Goal: Task Accomplishment & Management: Complete application form

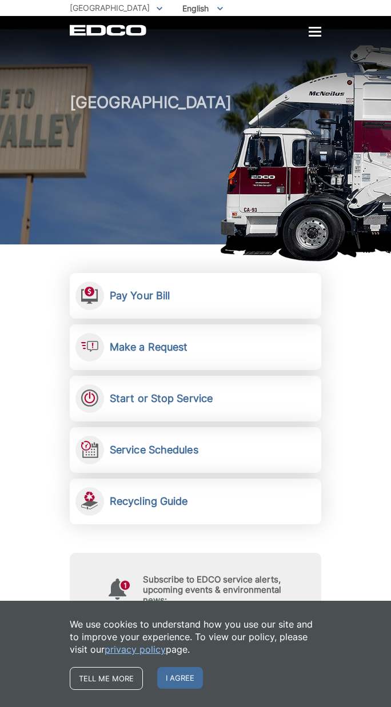
click at [177, 674] on span "I agree" at bounding box center [180, 678] width 46 height 22
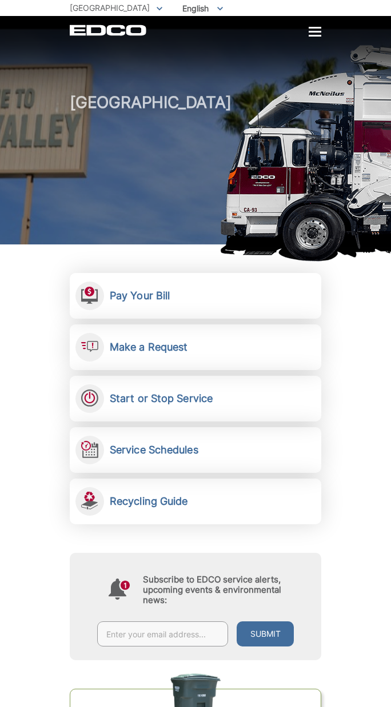
click at [149, 353] on h2 "Make a Request" at bounding box center [149, 347] width 78 height 13
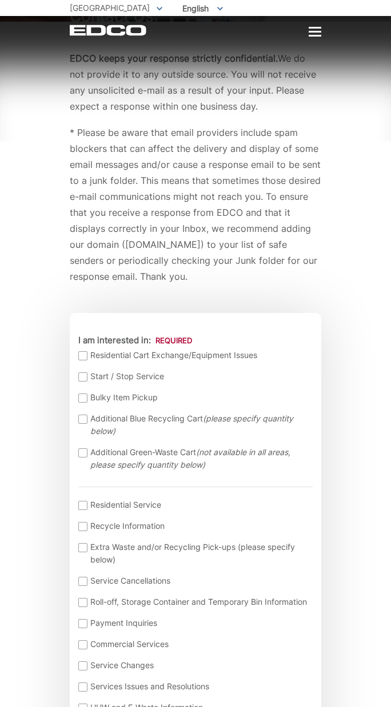
scroll to position [81, 0]
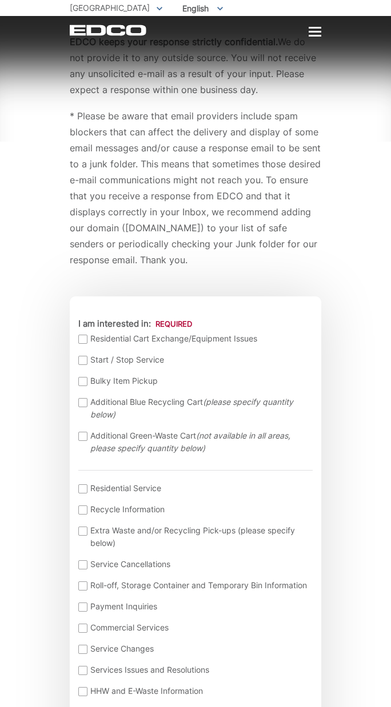
click at [83, 387] on label "Bulky Item Pickup" at bounding box center [193, 381] width 231 height 13
click at [0, 0] on input "Bulky Item Pickup" at bounding box center [0, 0] width 0 height 0
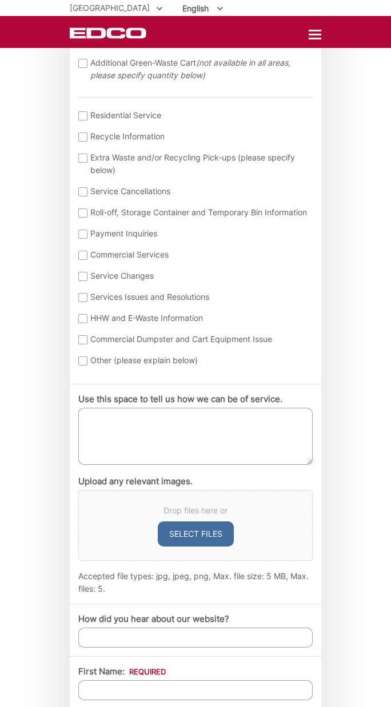
scroll to position [454, 0]
click at [170, 435] on textarea "Use this space to tell us how we can be of service." at bounding box center [195, 435] width 234 height 57
type textarea "H"
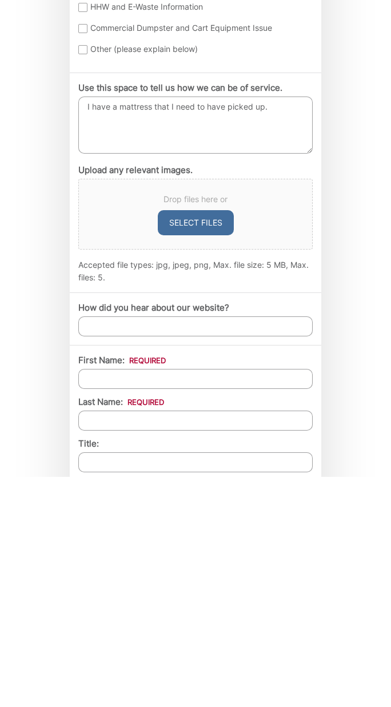
scroll to position [556, 0]
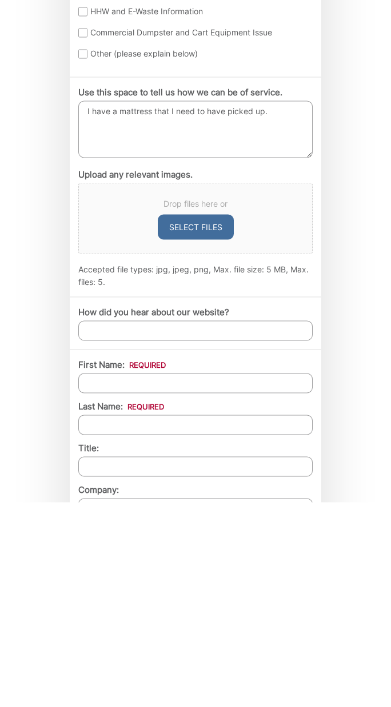
type textarea "I have a mattress that I need to have picked up."
click at [161, 578] on input "First Name: *" at bounding box center [195, 588] width 234 height 20
type input "Daniel"
click at [137, 620] on input "Last Name: *" at bounding box center [195, 630] width 234 height 20
type input "Delgado"
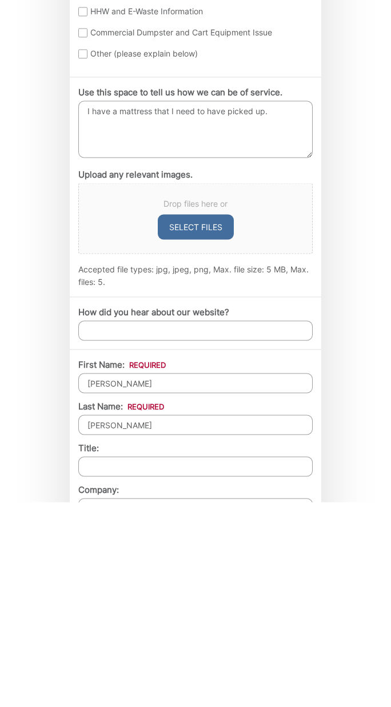
click at [144, 662] on input "Title:" at bounding box center [195, 672] width 234 height 20
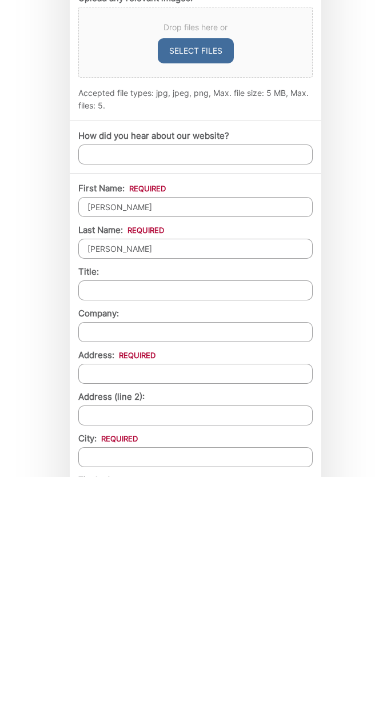
scroll to position [752, 0]
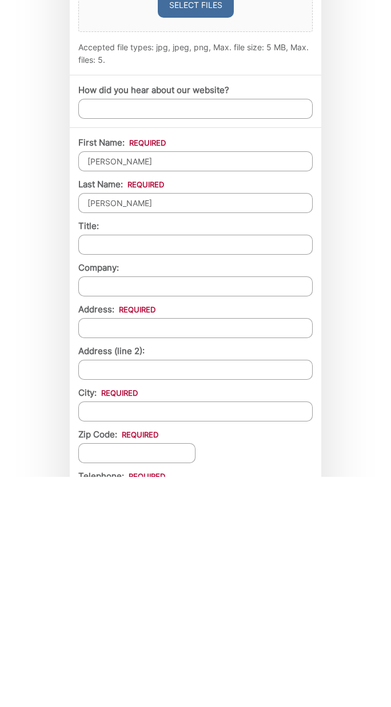
click at [149, 548] on input "Address: *" at bounding box center [195, 558] width 234 height 20
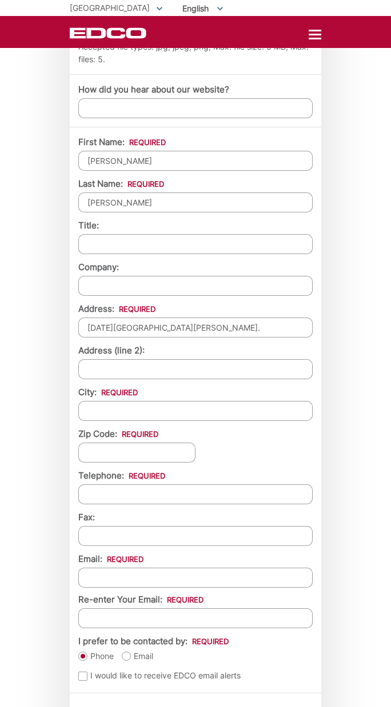
type input "1642 San Miguel Ave."
type input "[GEOGRAPHIC_DATA]"
type input "91977"
type input "(___) ___-____"
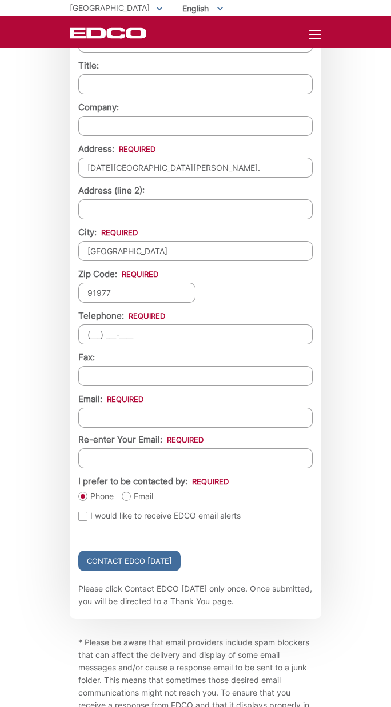
scroll to position [1158, 0]
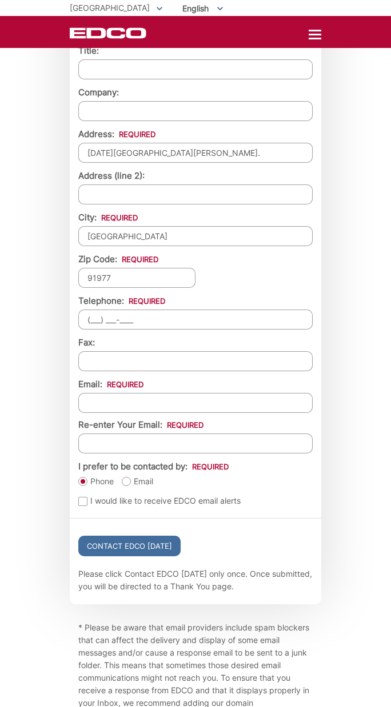
click at [89, 330] on input "(___) ___-____" at bounding box center [195, 320] width 234 height 20
type input "(619) 300-0809"
type input "(___) ___-____"
click at [156, 413] on input "Email *" at bounding box center [195, 403] width 234 height 20
type input "dordan99@yahoo.com"
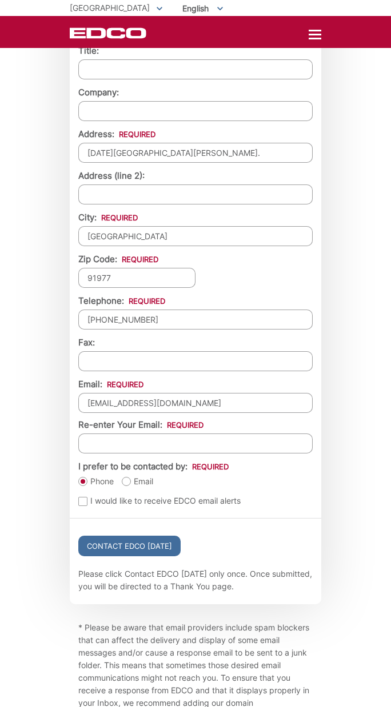
click at [162, 454] on input "Re-enter Your Email:" at bounding box center [195, 444] width 234 height 20
type input "dordan99@yahoo.com"
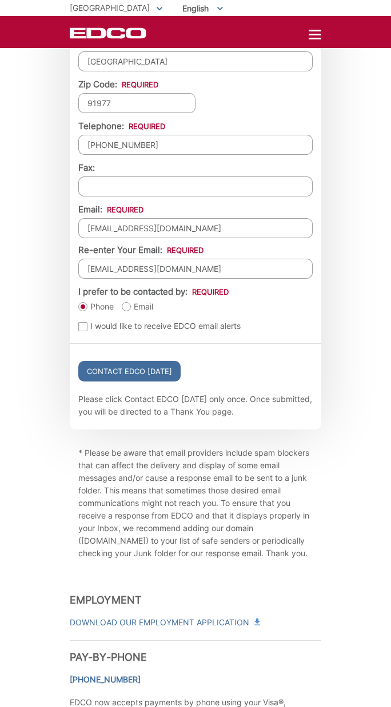
scroll to position [1329, 0]
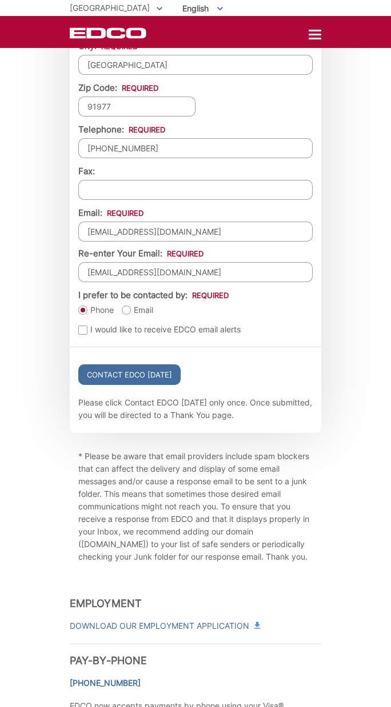
click at [125, 316] on label "Email" at bounding box center [137, 310] width 31 height 11
radio input "true"
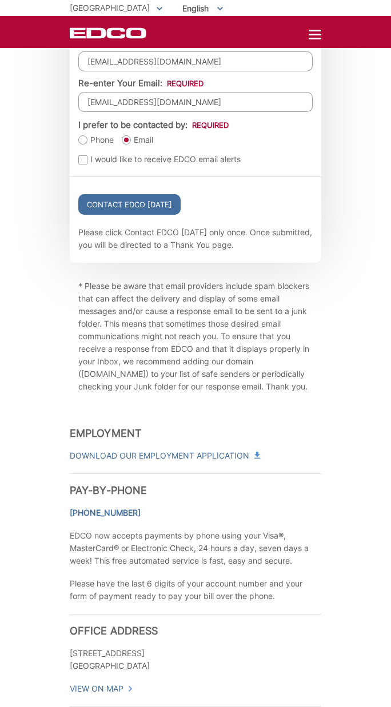
scroll to position [1484, 0]
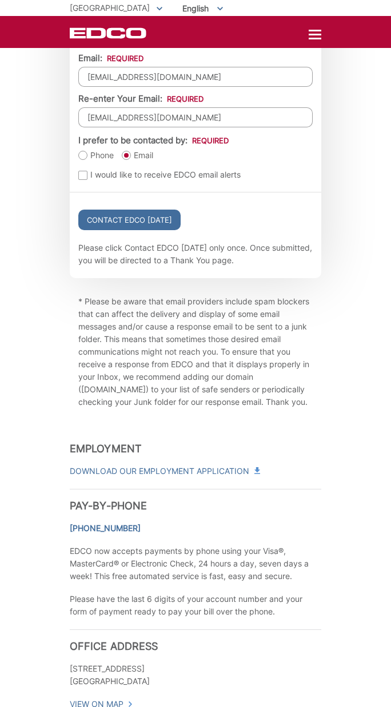
click at [127, 230] on input "Contact EDCO Today" at bounding box center [129, 220] width 102 height 21
